Goal: Information Seeking & Learning: Learn about a topic

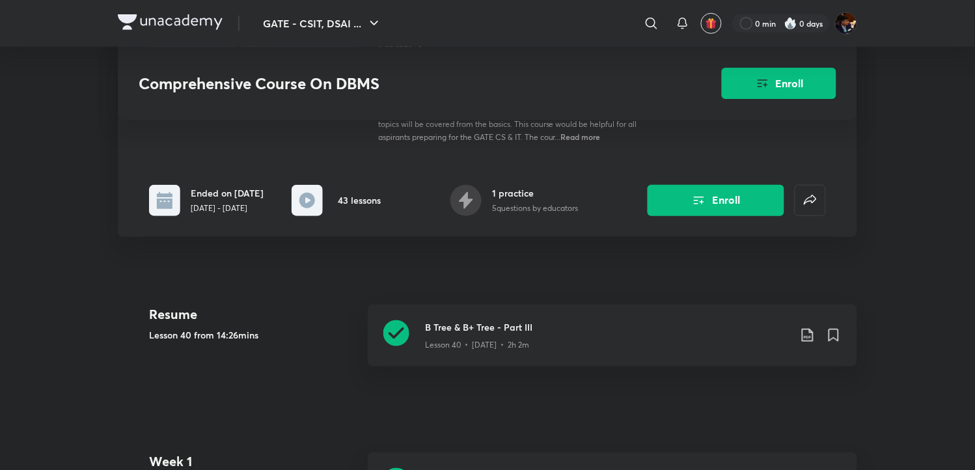
scroll to position [289, 0]
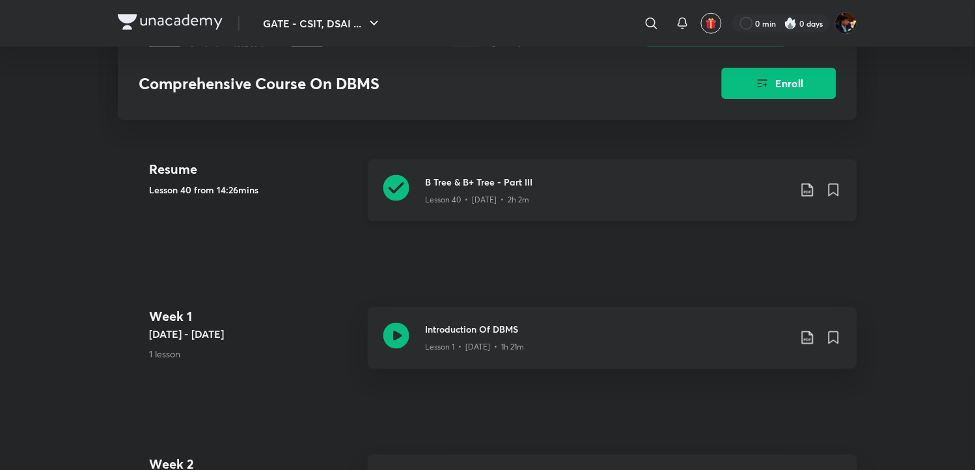
drag, startPoint x: 393, startPoint y: 186, endPoint x: 376, endPoint y: 202, distance: 23.5
click at [393, 186] on icon at bounding box center [396, 188] width 26 height 26
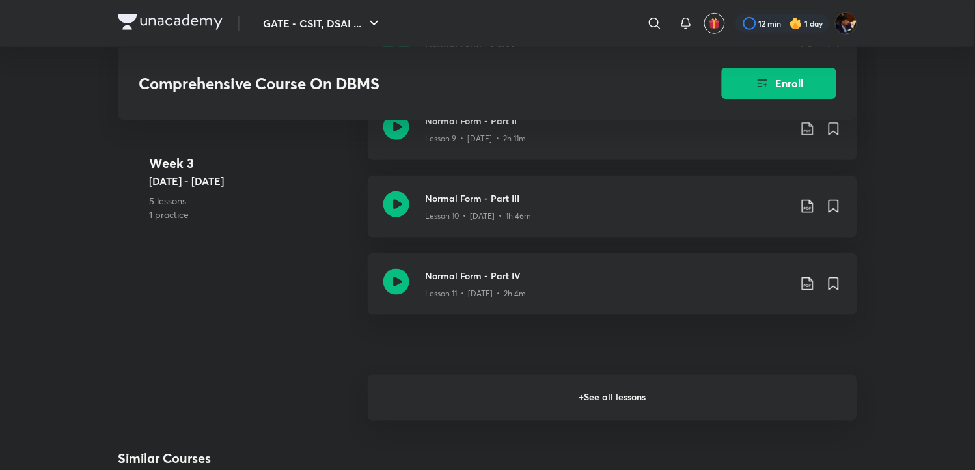
scroll to position [1446, 0]
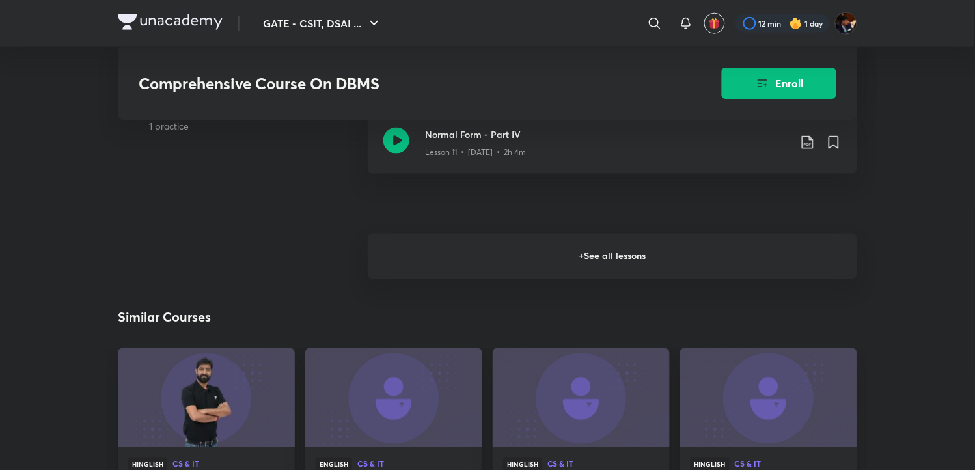
click at [486, 251] on h6 "+ See all lessons" at bounding box center [612, 257] width 489 height 46
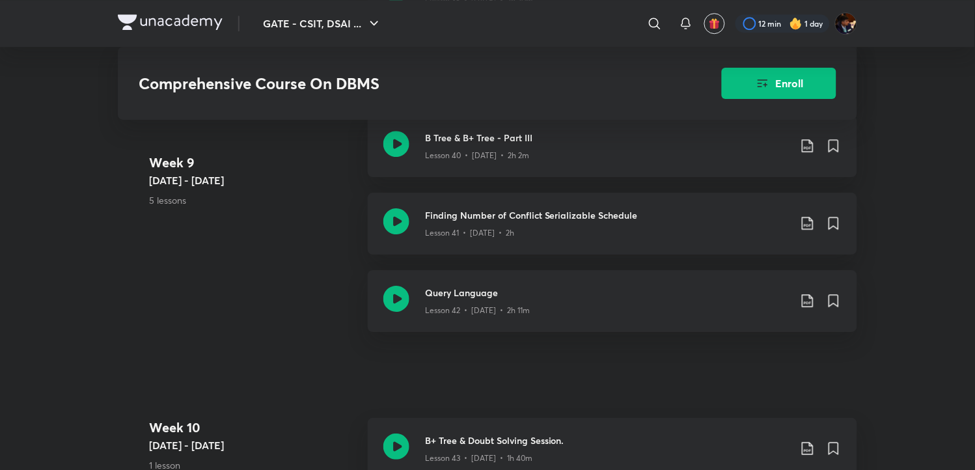
scroll to position [4194, 0]
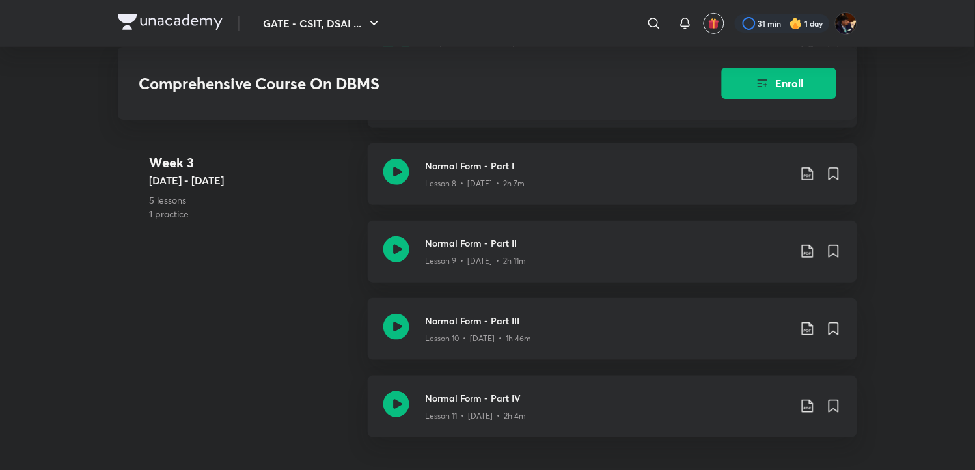
scroll to position [995, 0]
